Goal: Browse casually: Explore the website without a specific task or goal

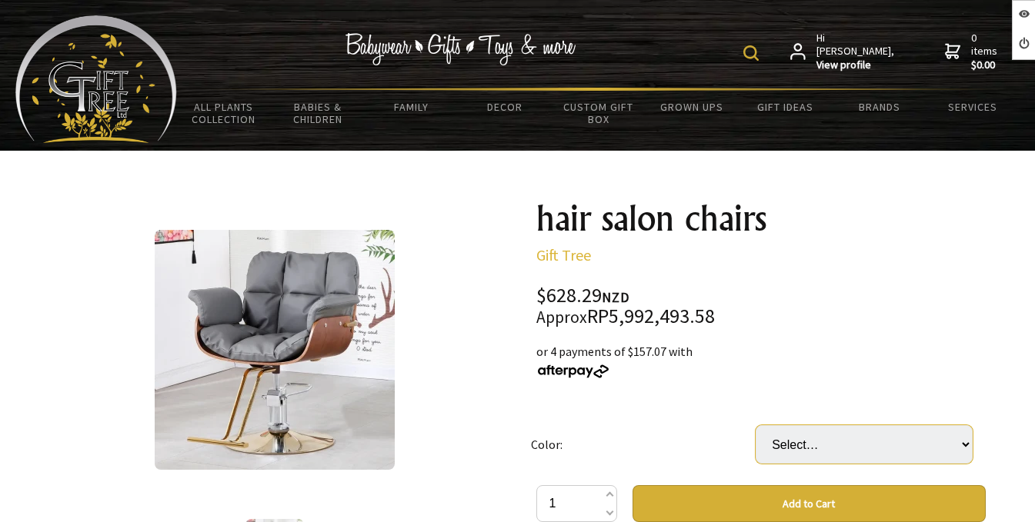
click at [870, 446] on select "Select… Black gold plated disc Brick red gold plated disc Dark gray gold plated…" at bounding box center [864, 444] width 217 height 38
